Goal: Transaction & Acquisition: Subscribe to service/newsletter

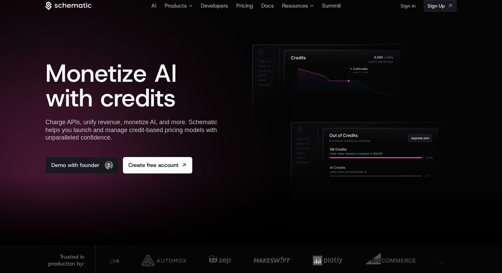
scroll to position [9, 0]
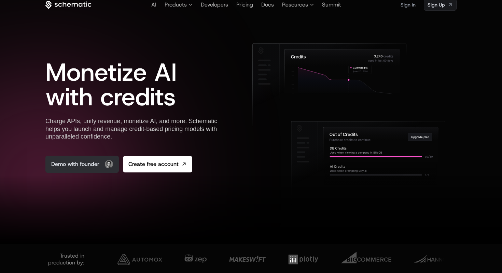
click at [81, 165] on link "Demo with founder" at bounding box center [81, 163] width 73 height 17
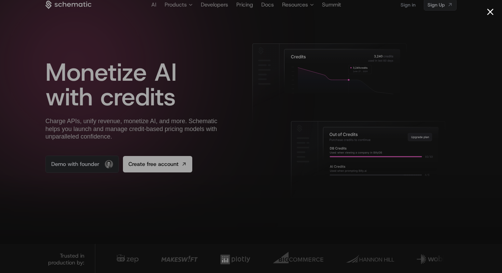
click at [491, 13] on button "Close modal" at bounding box center [490, 12] width 6 height 6
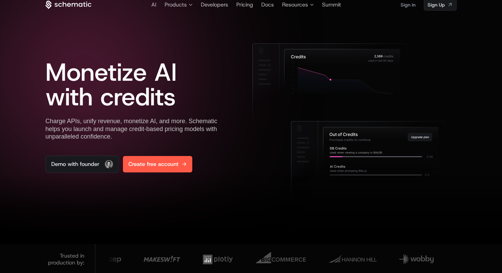
click at [143, 166] on span "Create free account" at bounding box center [153, 164] width 50 height 8
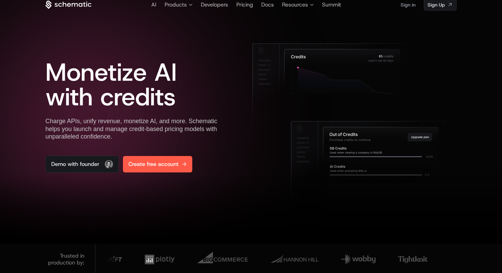
scroll to position [0, 0]
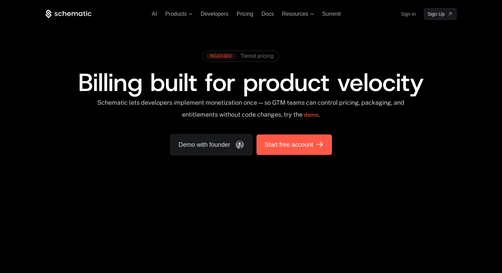
click at [284, 148] on span "Start free account" at bounding box center [289, 145] width 49 height 10
